Goal: Find specific page/section: Find specific page/section

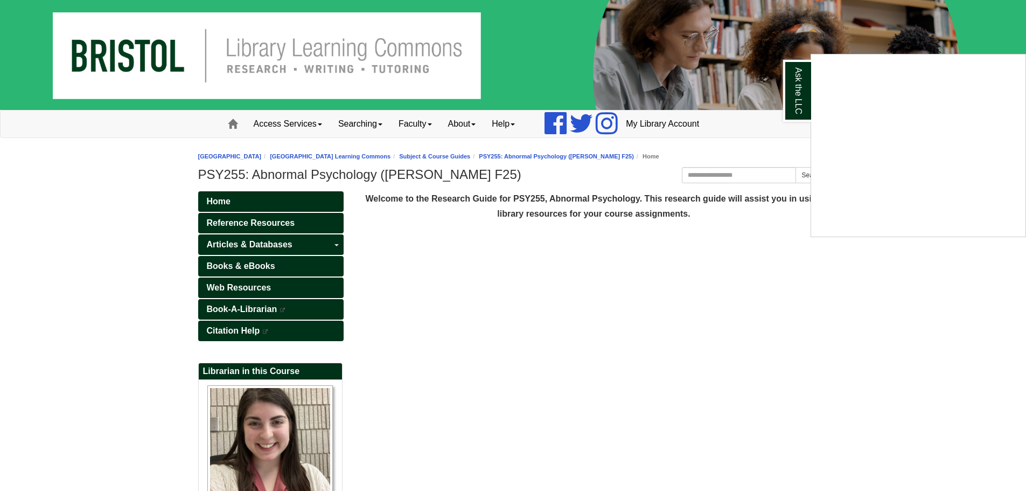
click at [248, 269] on div "Ask the LLC" at bounding box center [513, 245] width 1026 height 491
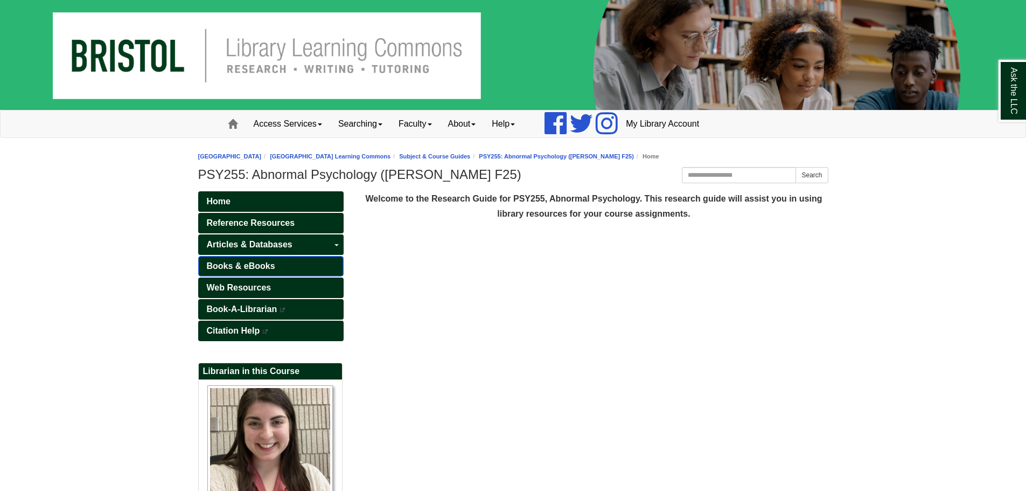
click at [245, 268] on span "Books & eBooks" at bounding box center [241, 265] width 68 height 9
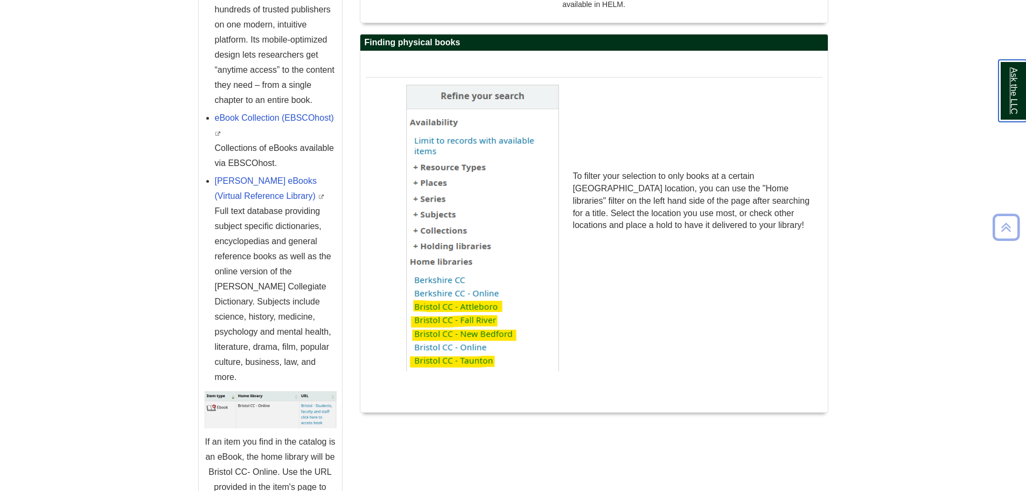
scroll to position [535, 0]
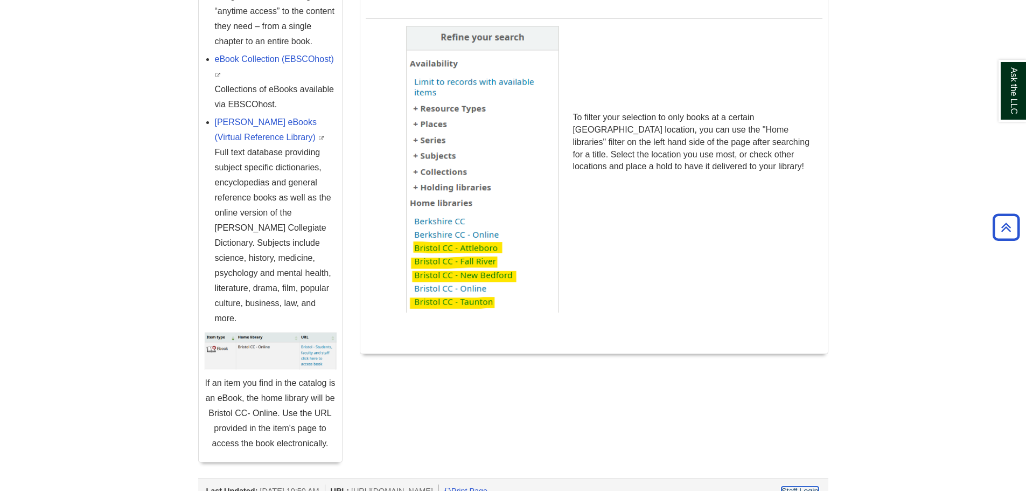
click at [807, 486] on link "Staff Login" at bounding box center [799, 490] width 37 height 9
click at [816, 486] on link "Staff Login" at bounding box center [799, 490] width 37 height 9
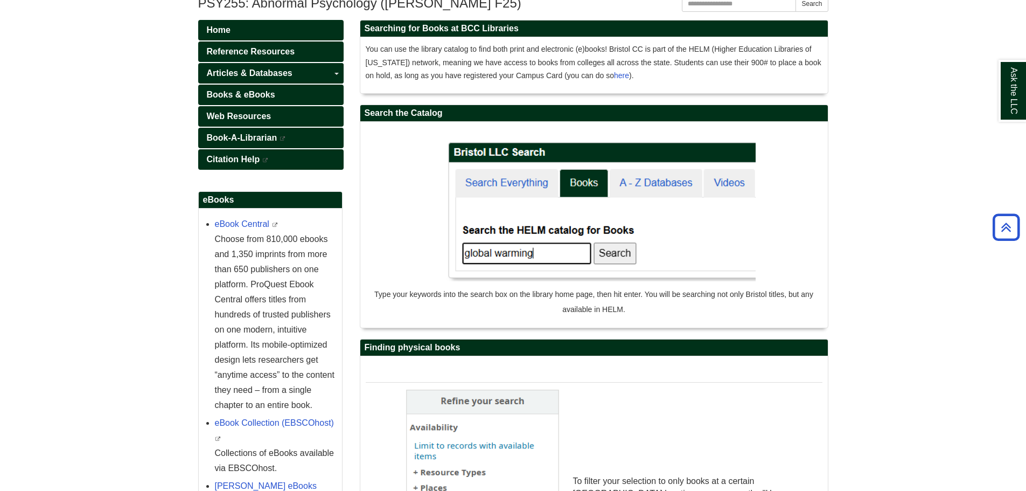
scroll to position [0, 0]
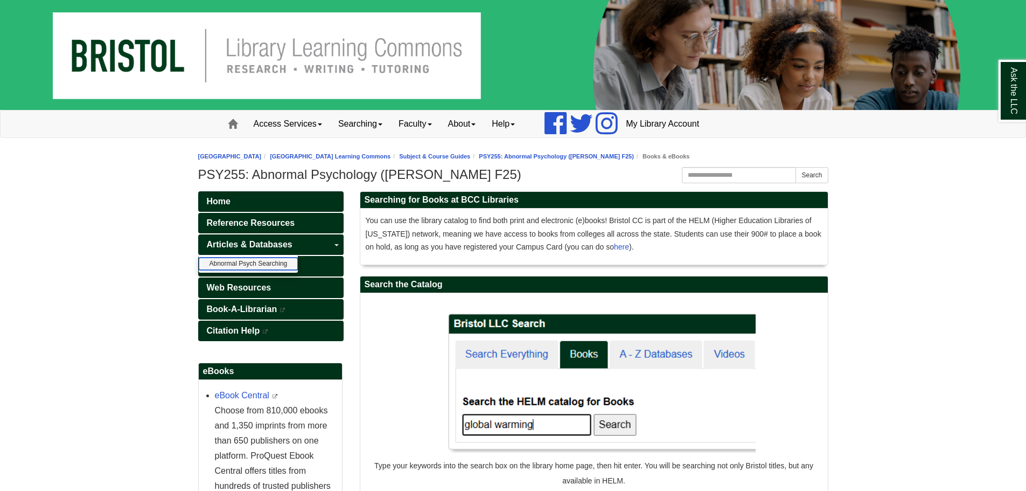
click at [256, 265] on link "Abnormal Psych Searching" at bounding box center [249, 263] width 100 height 12
